Goal: Information Seeking & Learning: Learn about a topic

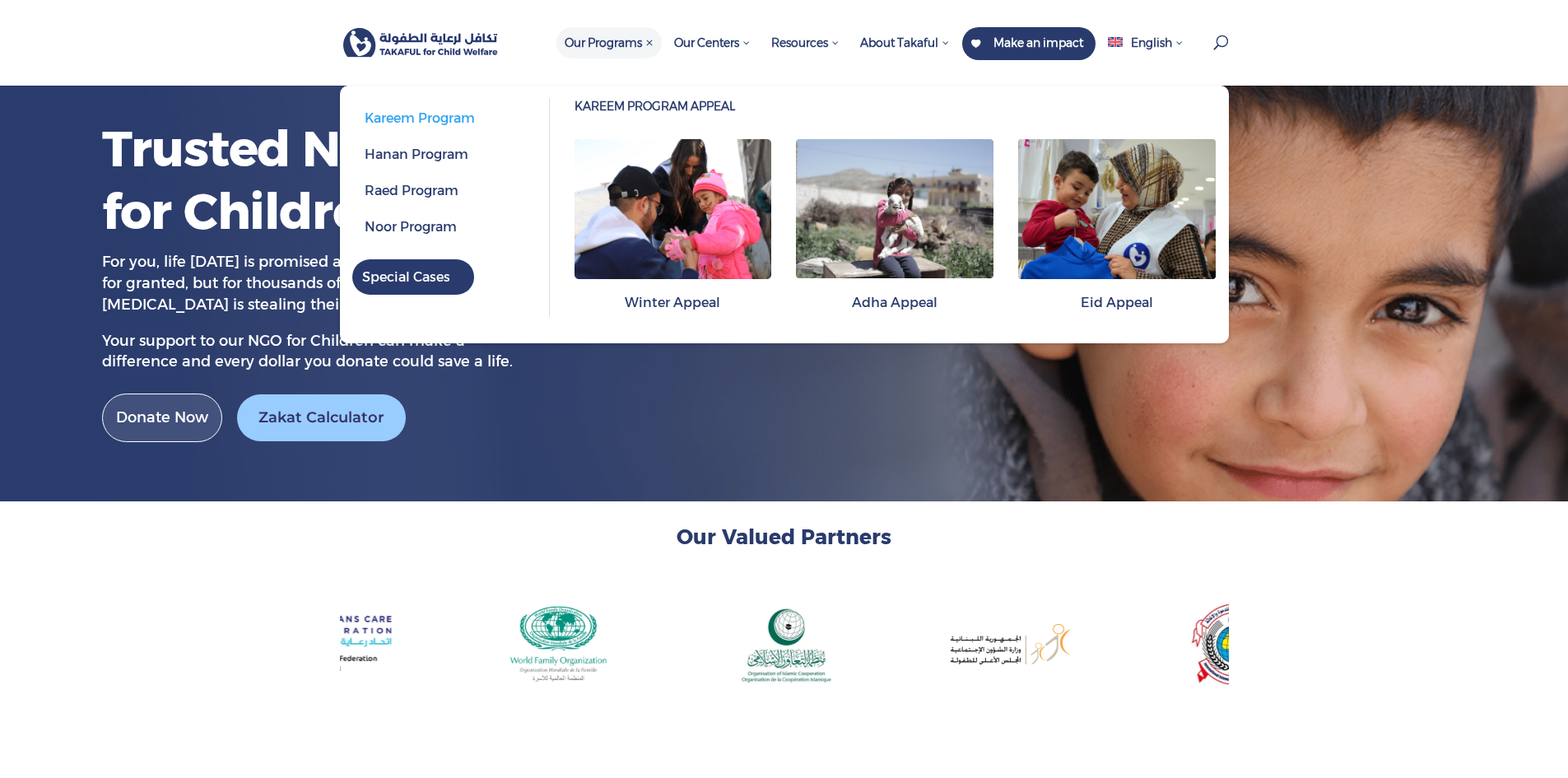
click at [467, 123] on span "Kareem Program" at bounding box center [419, 118] width 110 height 16
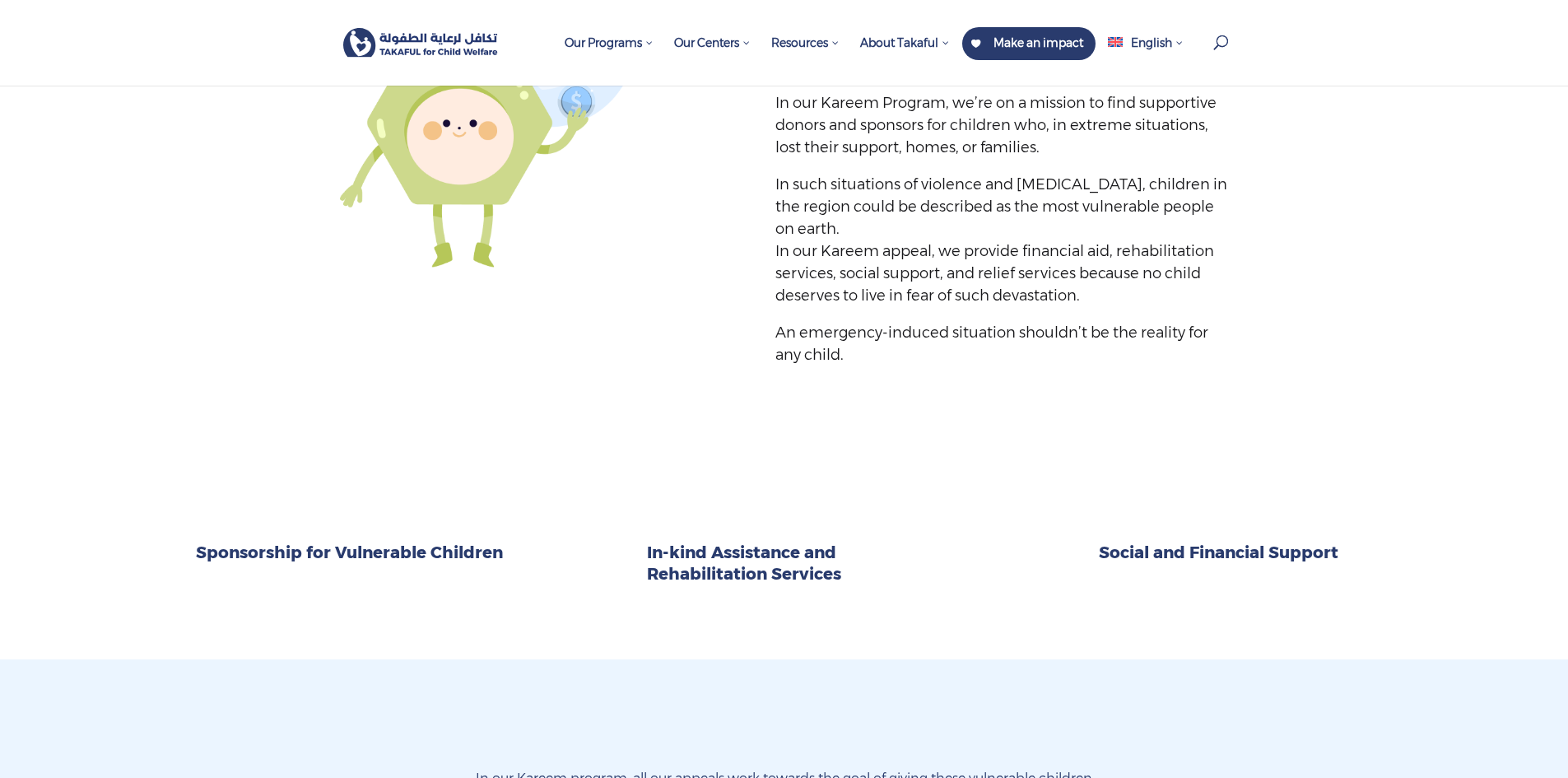
scroll to position [657, 0]
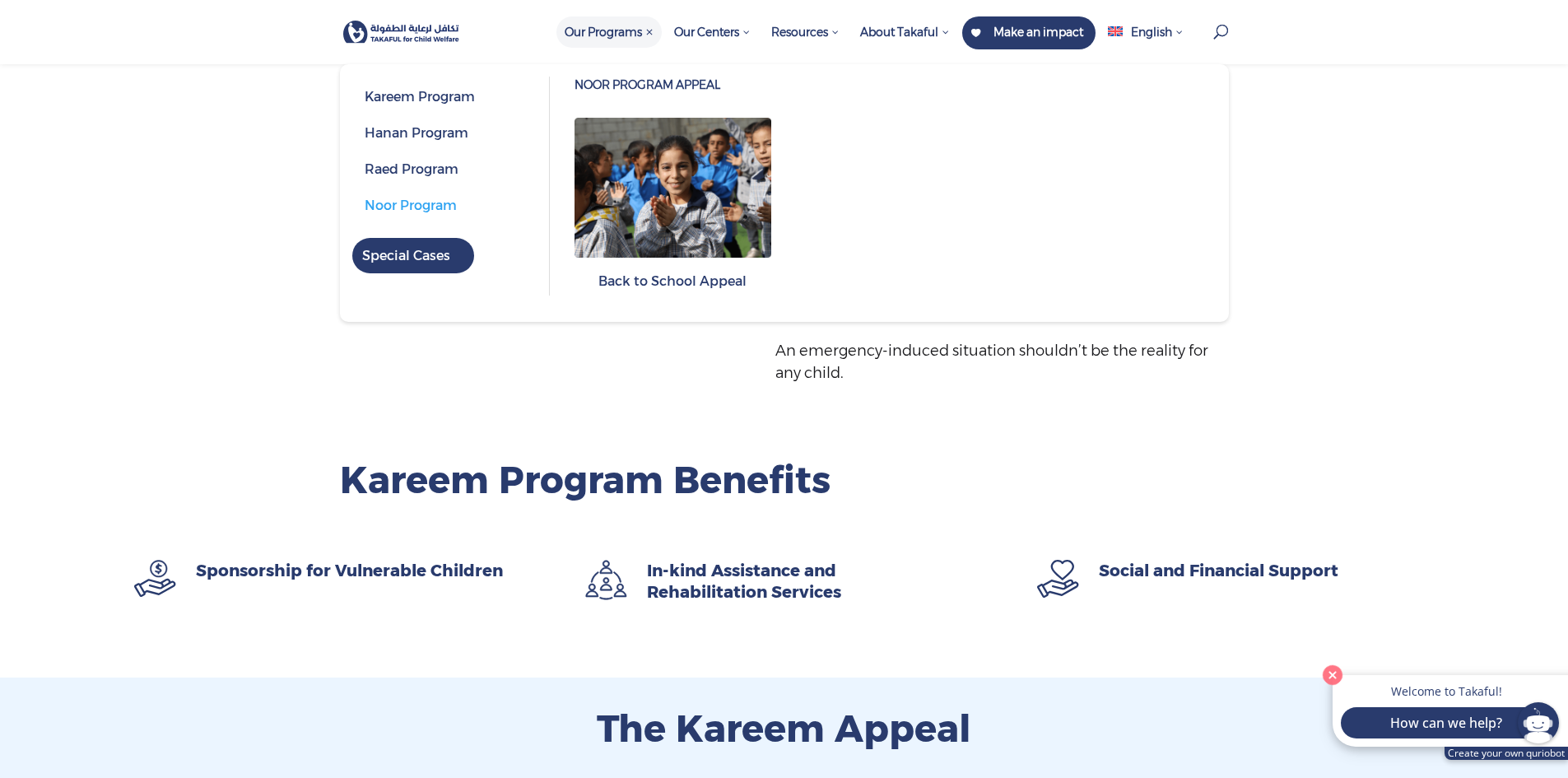
click at [449, 195] on span "Noor Program" at bounding box center [450, 203] width 197 height 36
click at [425, 214] on span "Noor Program" at bounding box center [450, 203] width 197 height 36
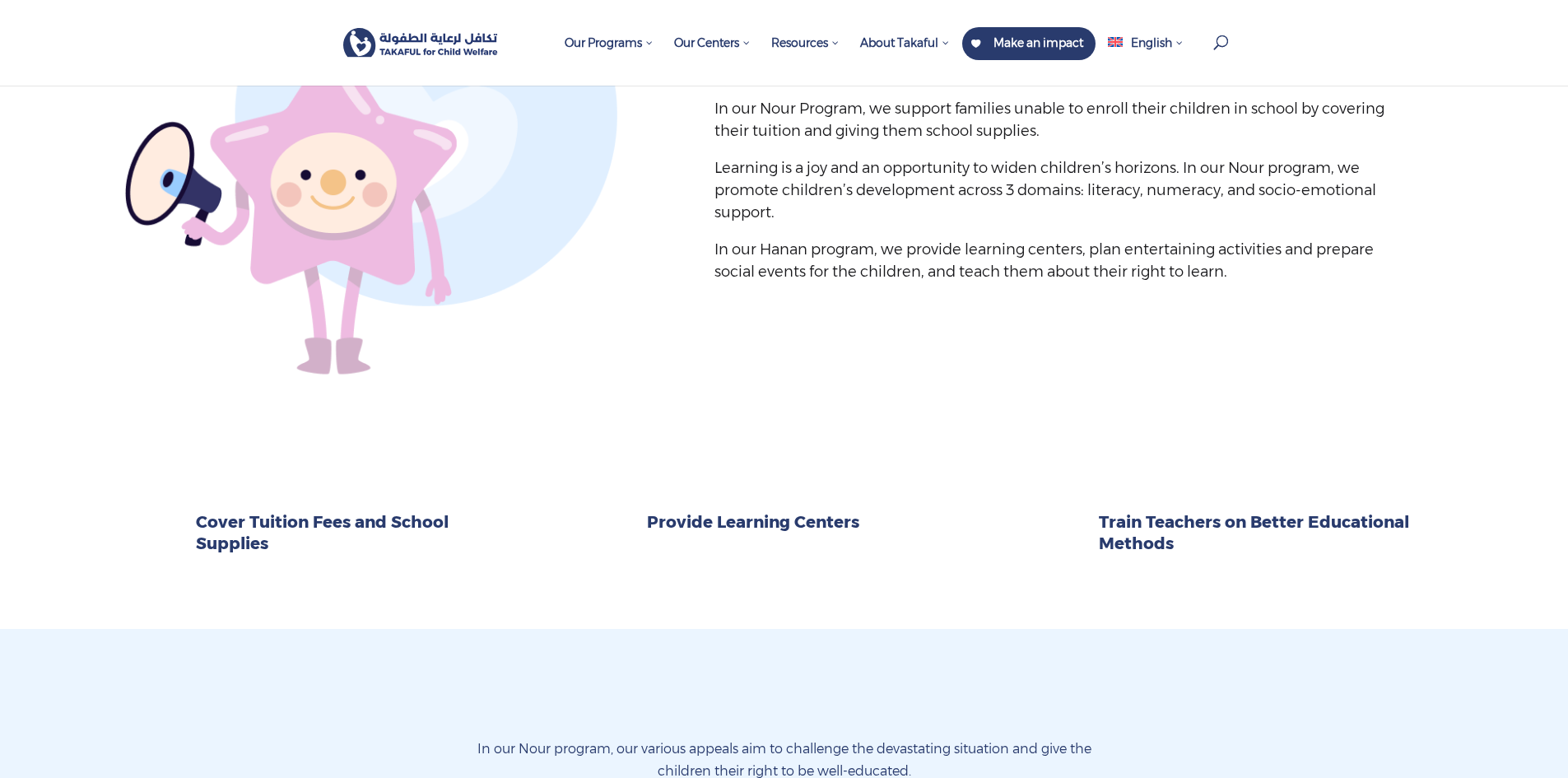
scroll to position [905, 0]
